Goal: Check status: Check status

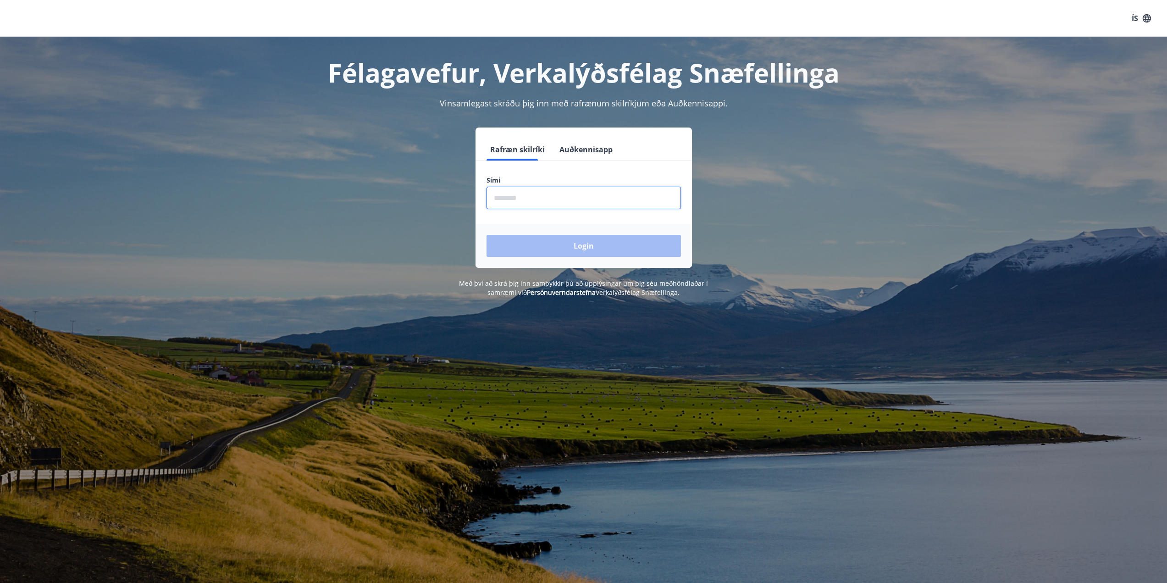
click at [532, 203] on input "phone" at bounding box center [583, 198] width 194 height 22
type input "********"
click at [486, 235] on button "Login" at bounding box center [583, 246] width 194 height 22
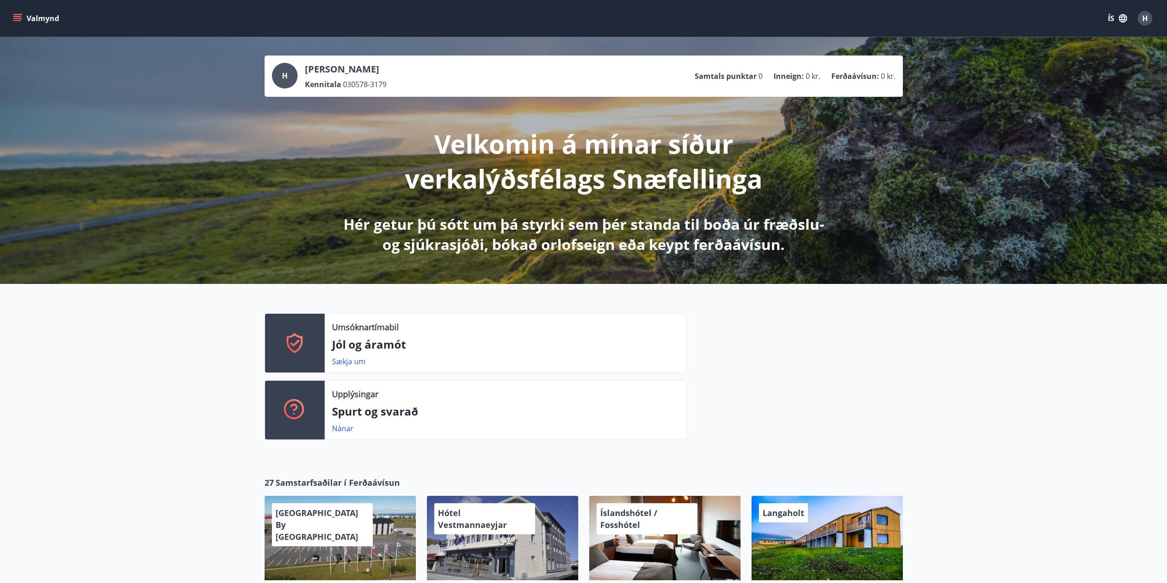
click at [23, 15] on button "Valmynd" at bounding box center [37, 18] width 52 height 17
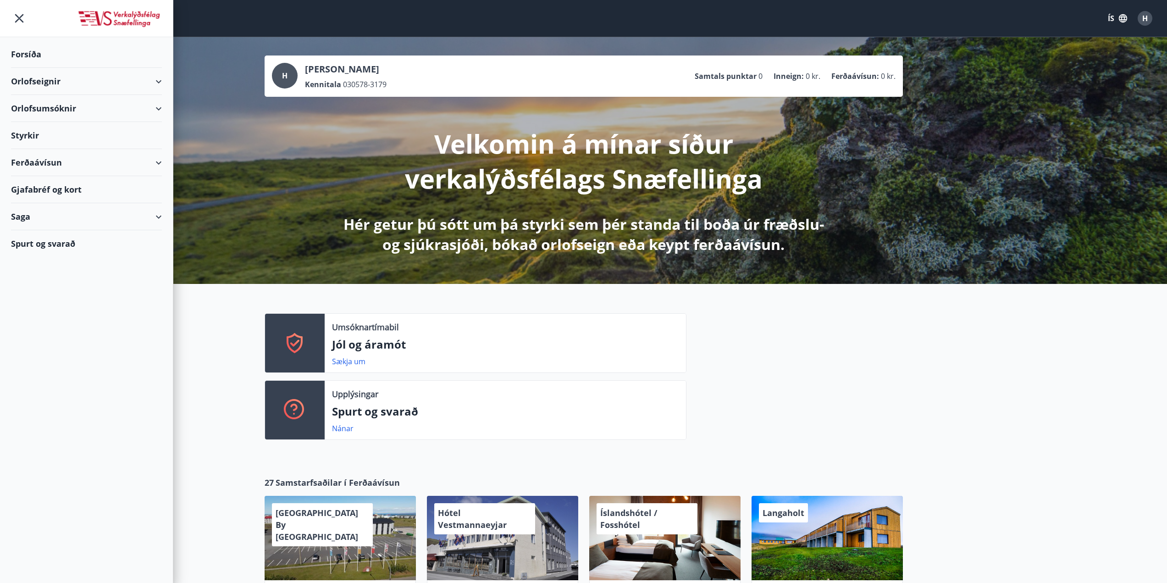
click at [150, 142] on div "Styrkir" at bounding box center [86, 135] width 151 height 27
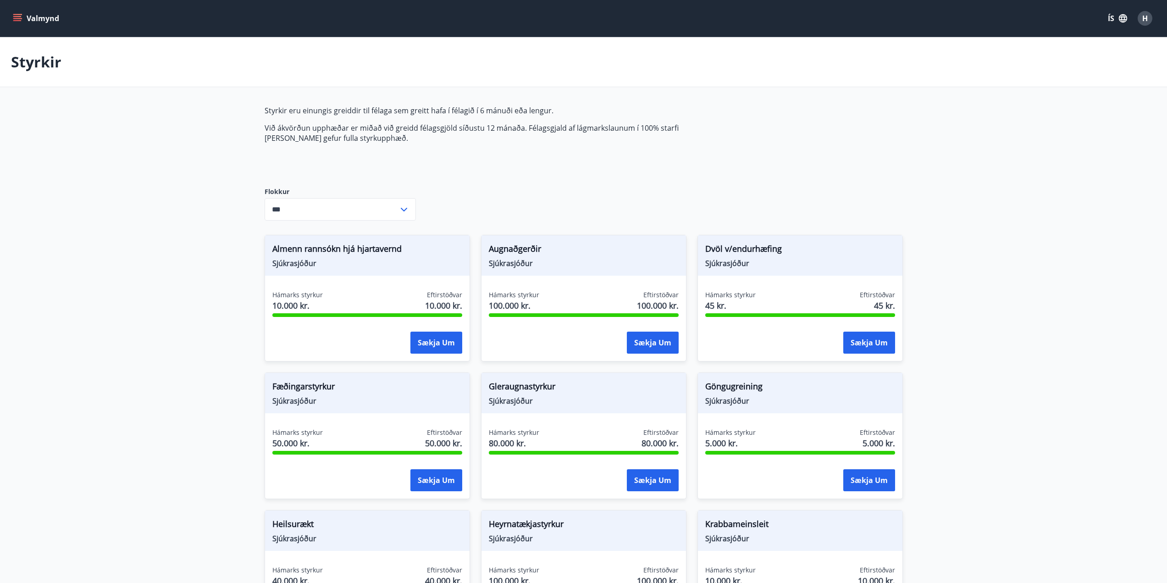
type input "***"
click at [16, 14] on icon "menu" at bounding box center [17, 18] width 9 height 9
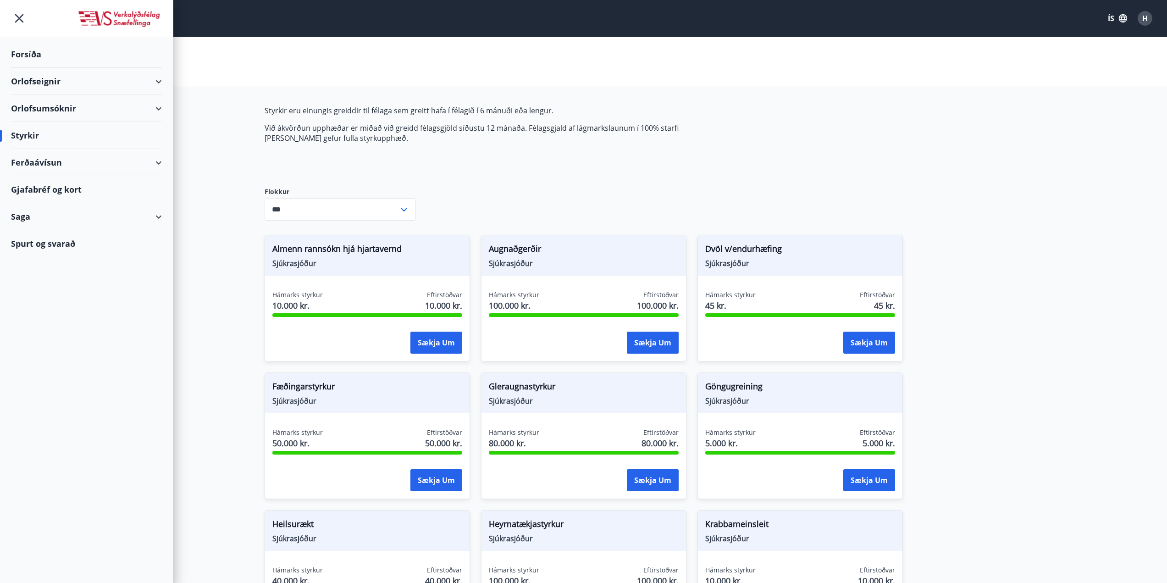
click at [47, 220] on div "Saga" at bounding box center [86, 216] width 151 height 27
click at [40, 276] on div "Umsóknir" at bounding box center [86, 278] width 136 height 19
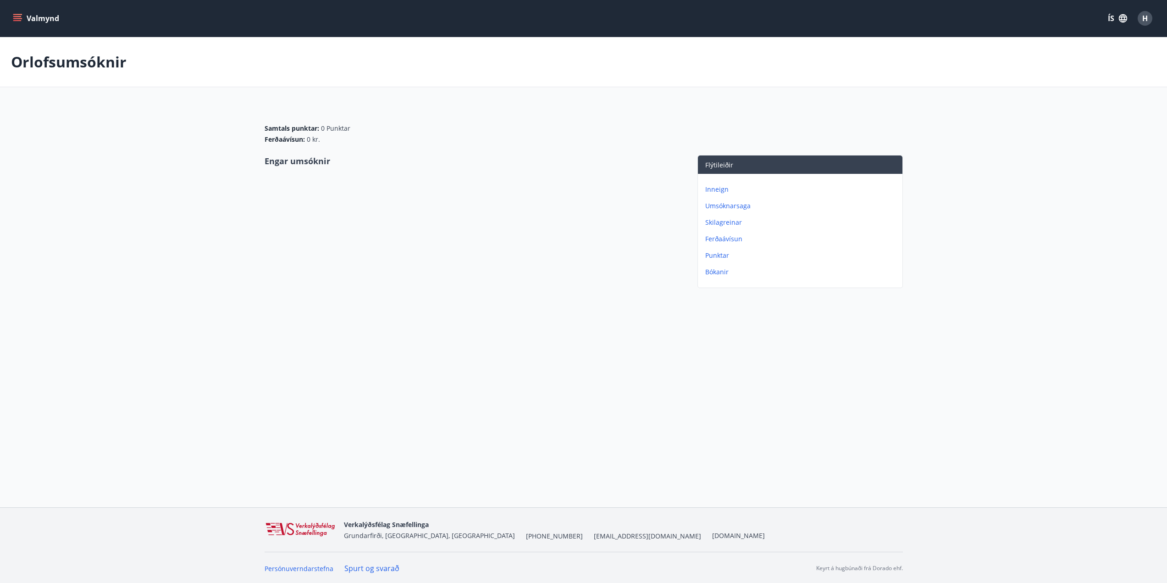
click at [729, 210] on p "Umsóknarsaga" at bounding box center [801, 205] width 193 height 9
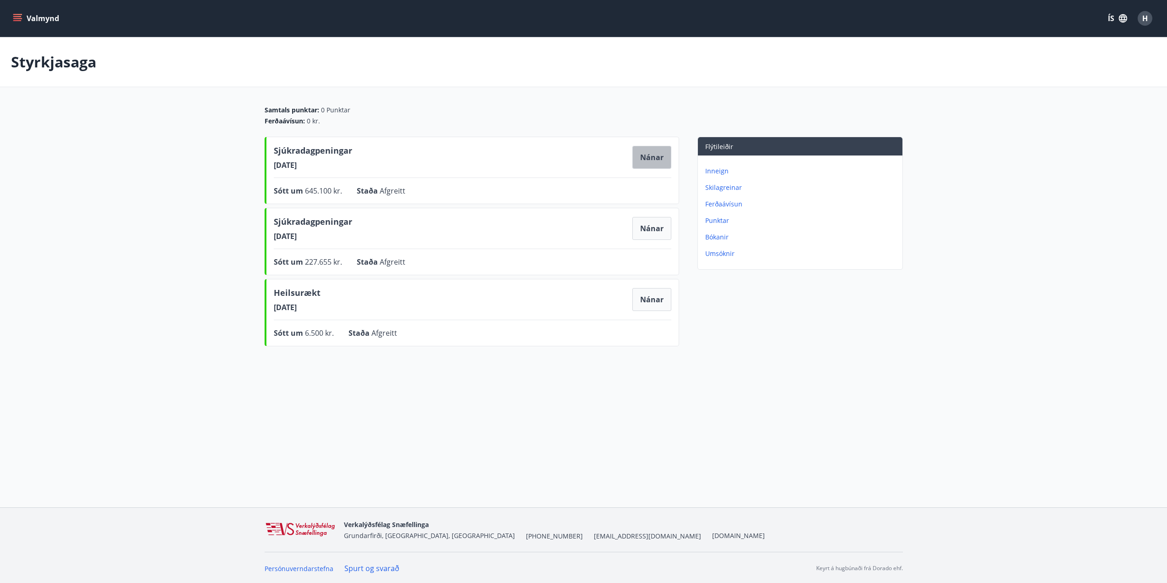
click at [650, 155] on button "Nánar" at bounding box center [651, 157] width 39 height 23
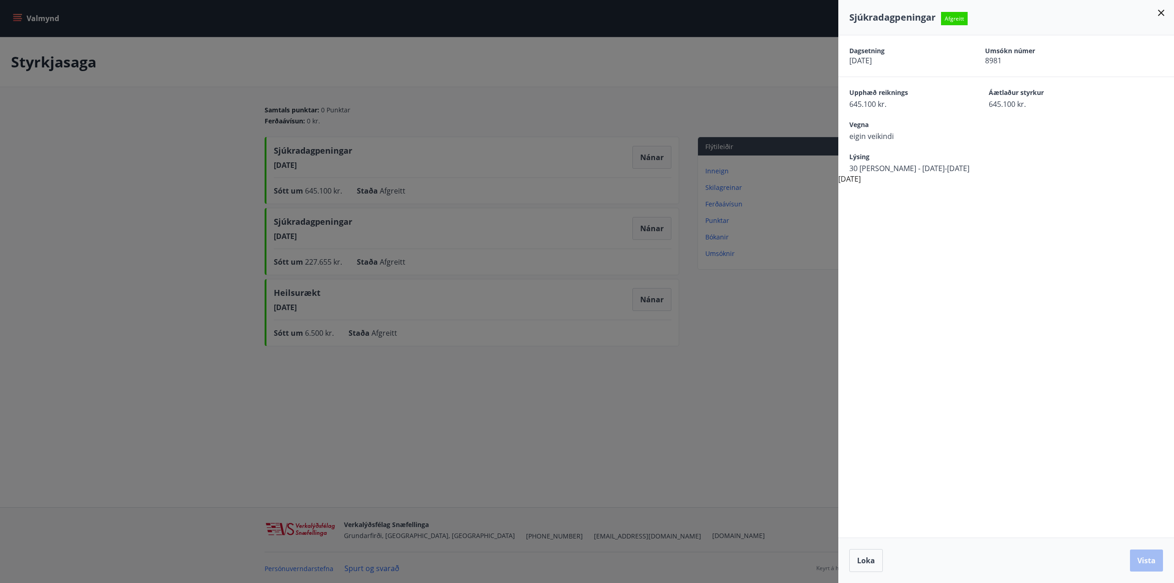
click at [805, 137] on div at bounding box center [587, 291] width 1174 height 583
